Goal: Find contact information: Find contact information

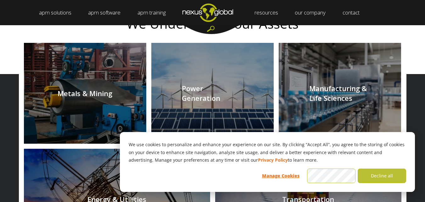
scroll to position [630, 0]
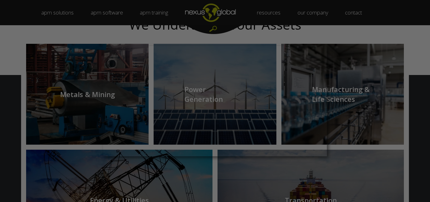
click at [352, 121] on div at bounding box center [217, 102] width 435 height 204
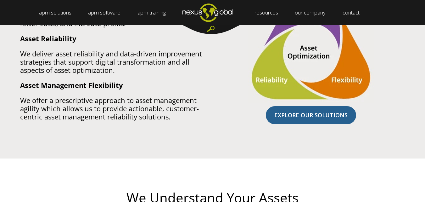
scroll to position [567, 0]
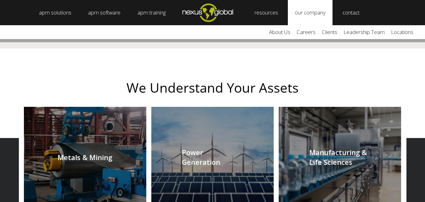
click at [301, 12] on link "our company" at bounding box center [310, 12] width 45 height 25
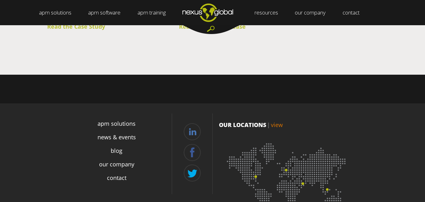
scroll to position [2422, 0]
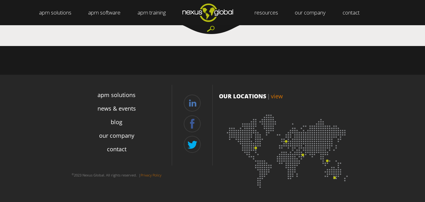
click at [299, 153] on img at bounding box center [288, 148] width 139 height 85
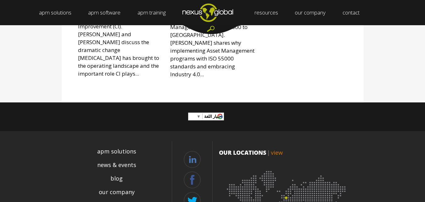
scroll to position [970, 0]
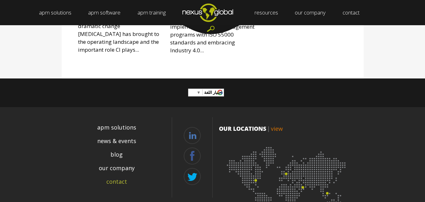
click at [107, 177] on link "contact" at bounding box center [116, 181] width 21 height 9
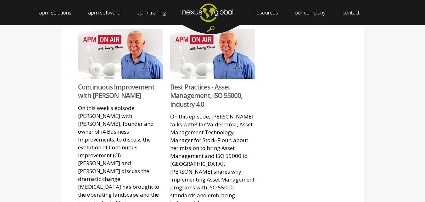
scroll to position [844, 0]
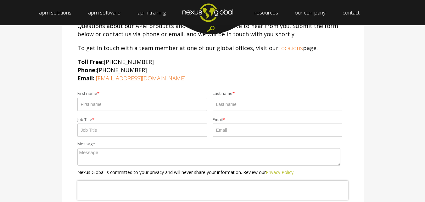
scroll to position [126, 0]
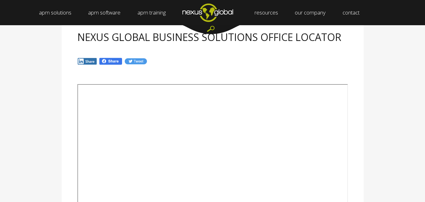
scroll to position [126, 0]
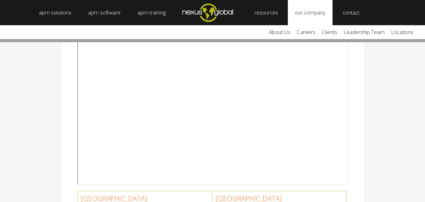
click at [302, 11] on link "our company" at bounding box center [310, 12] width 45 height 25
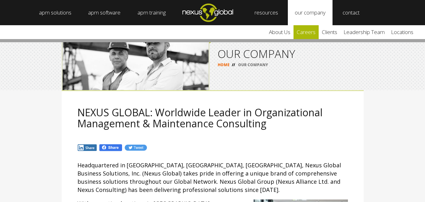
click at [312, 33] on link "careers" at bounding box center [306, 32] width 25 height 14
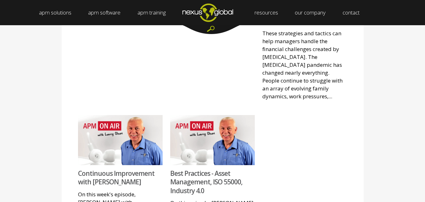
scroll to position [661, 0]
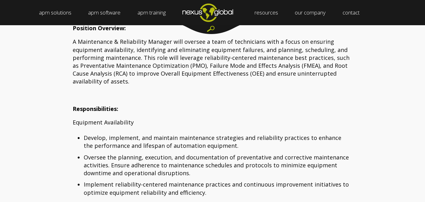
scroll to position [323, 0]
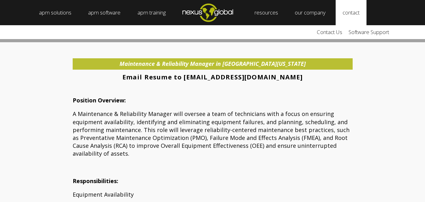
click at [349, 10] on link "contact" at bounding box center [351, 12] width 31 height 25
